Goal: Information Seeking & Learning: Learn about a topic

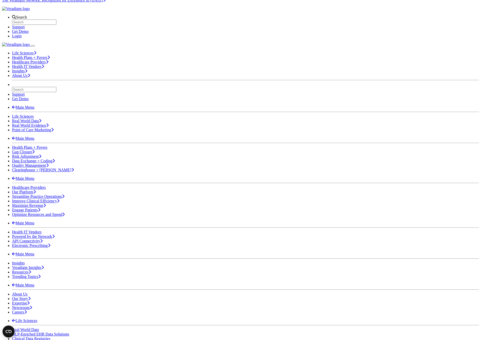
scroll to position [8, 0]
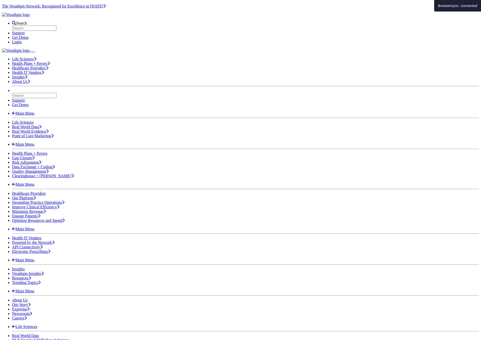
scroll to position [8, 0]
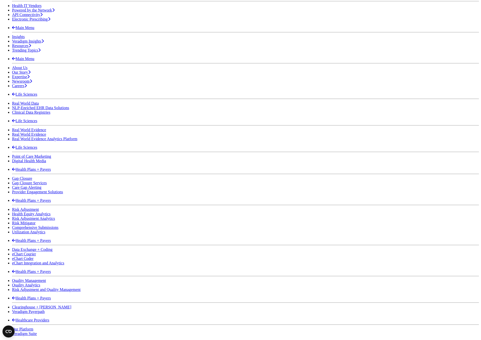
scroll to position [417, 0]
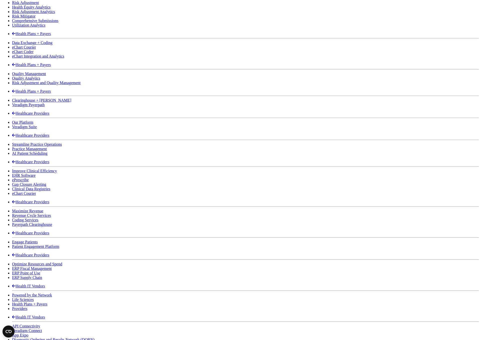
scroll to position [454, 0]
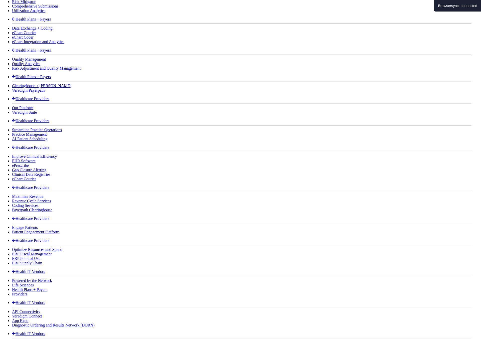
scroll to position [454, 0]
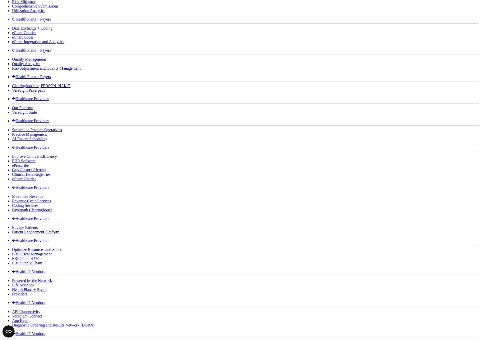
drag, startPoint x: 229, startPoint y: 43, endPoint x: 479, endPoint y: 35, distance: 249.4
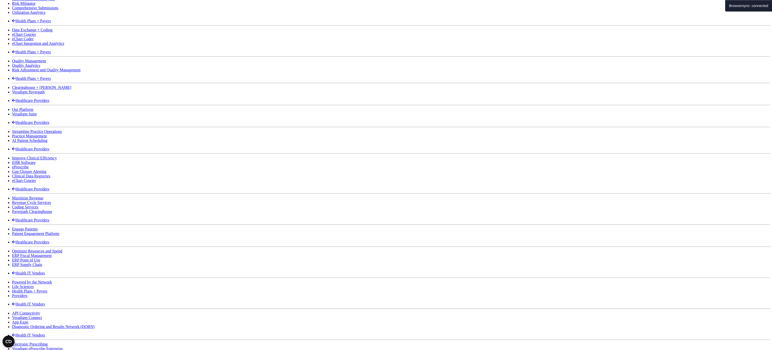
scroll to position [457, 0]
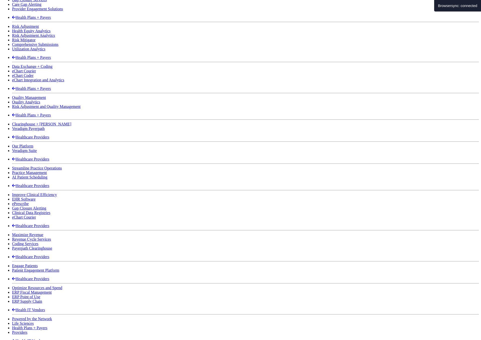
scroll to position [469, 0]
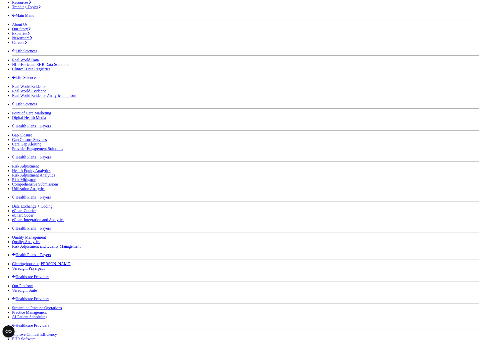
scroll to position [377, 0]
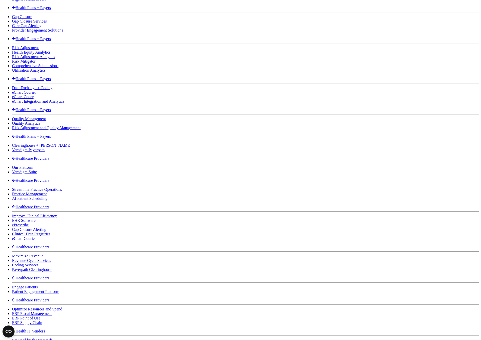
scroll to position [426, 0]
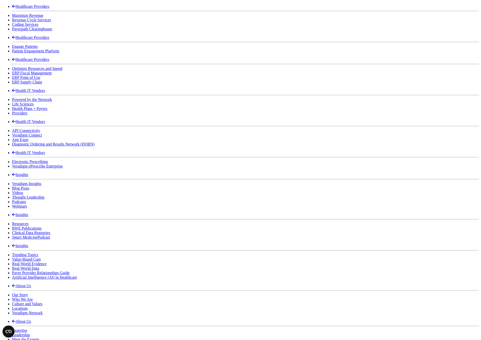
scroll to position [586, 0]
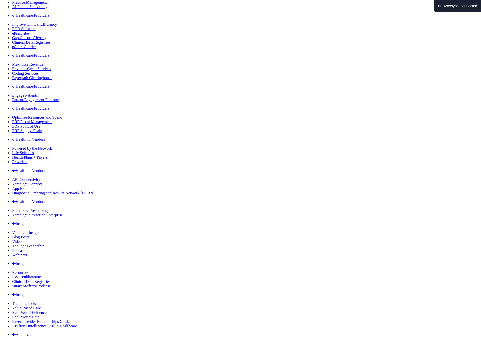
scroll to position [586, 0]
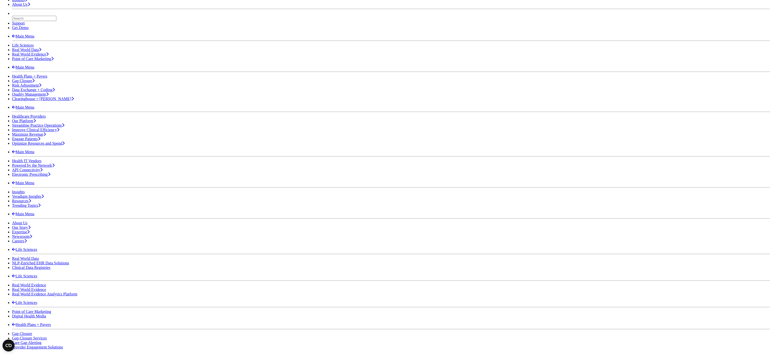
scroll to position [104, 0]
